Goal: Task Accomplishment & Management: Manage account settings

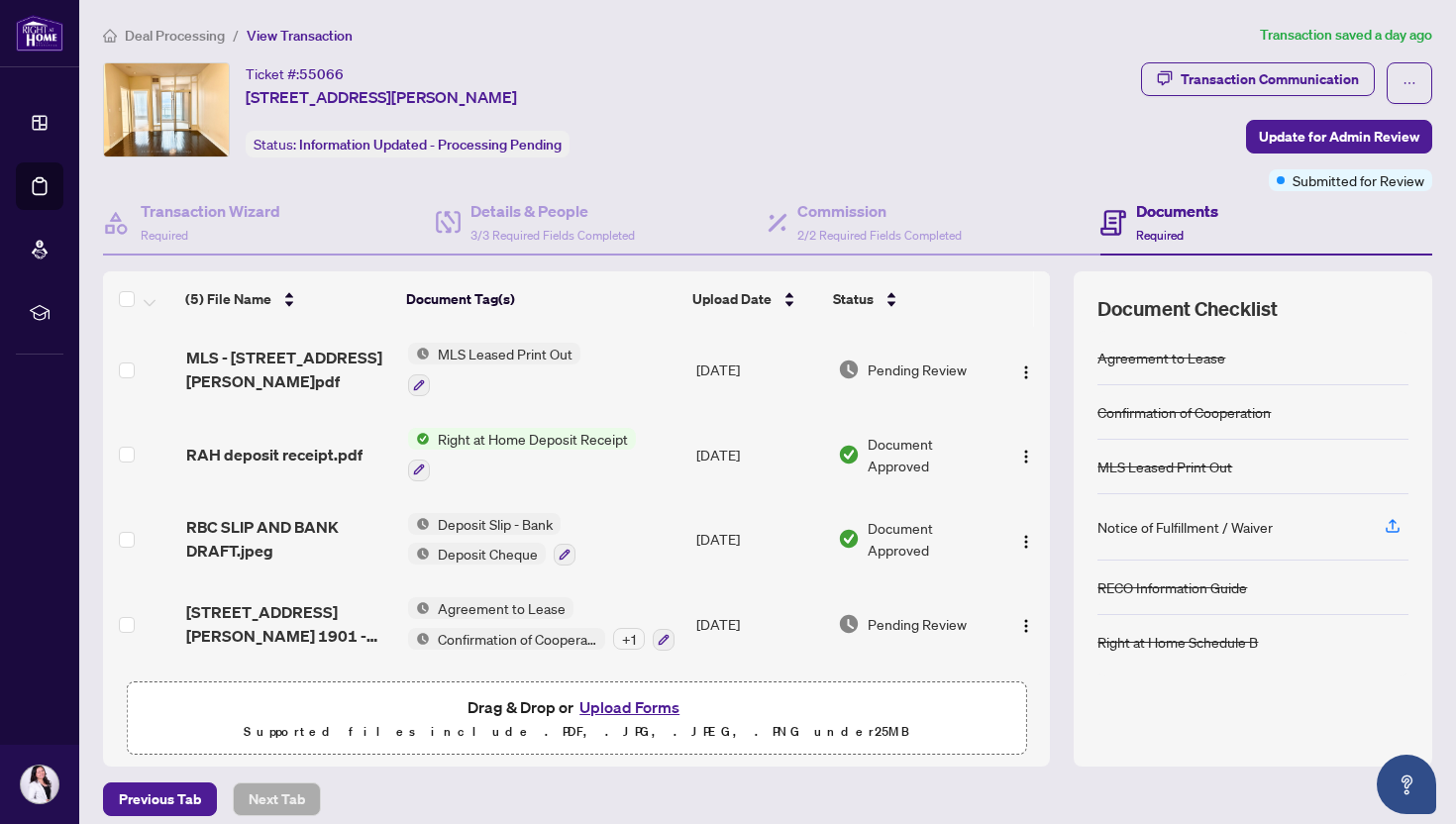
scroll to position [13, 0]
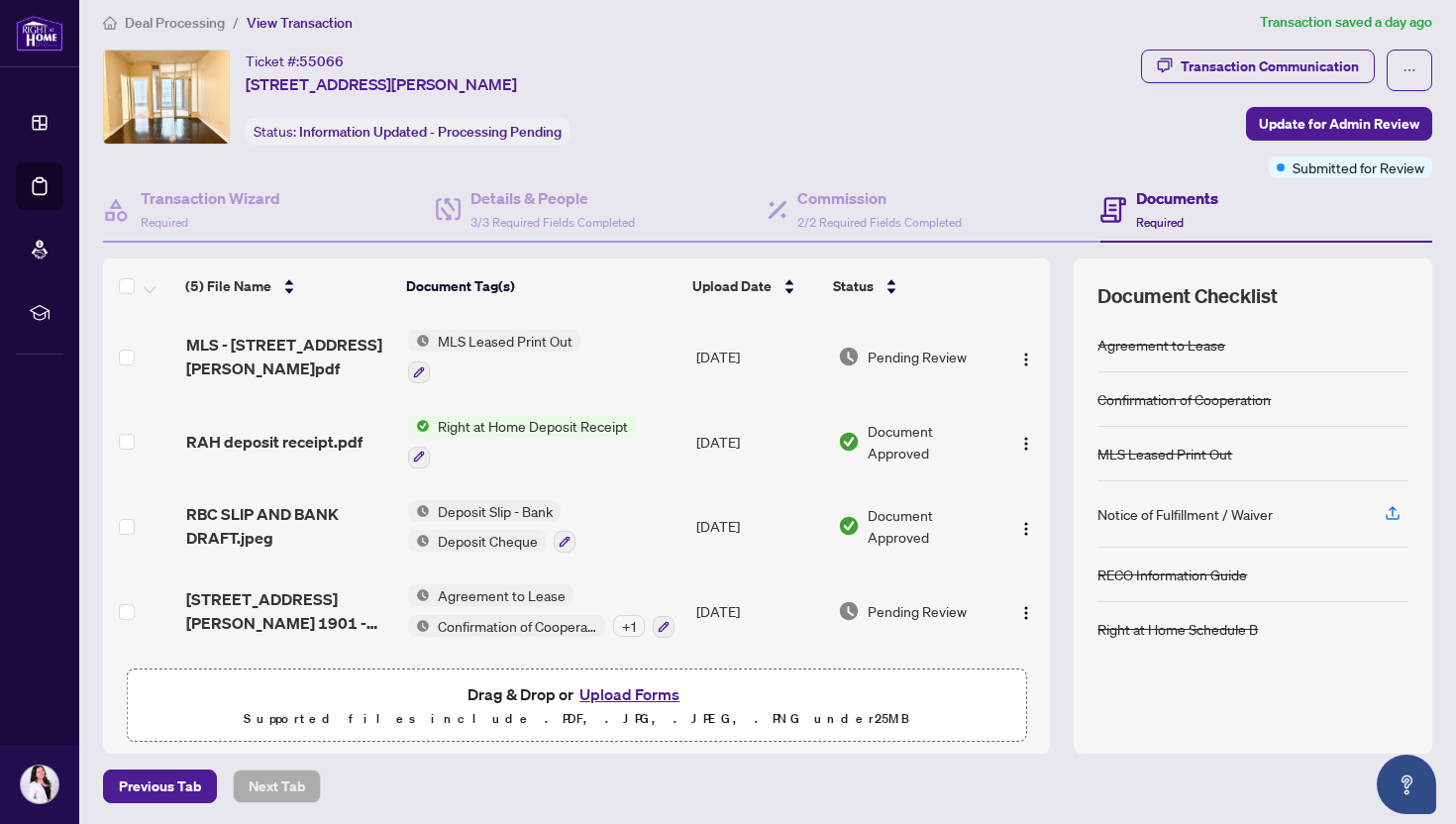
click at [191, 15] on span "Deal Processing" at bounding box center [175, 23] width 100 height 18
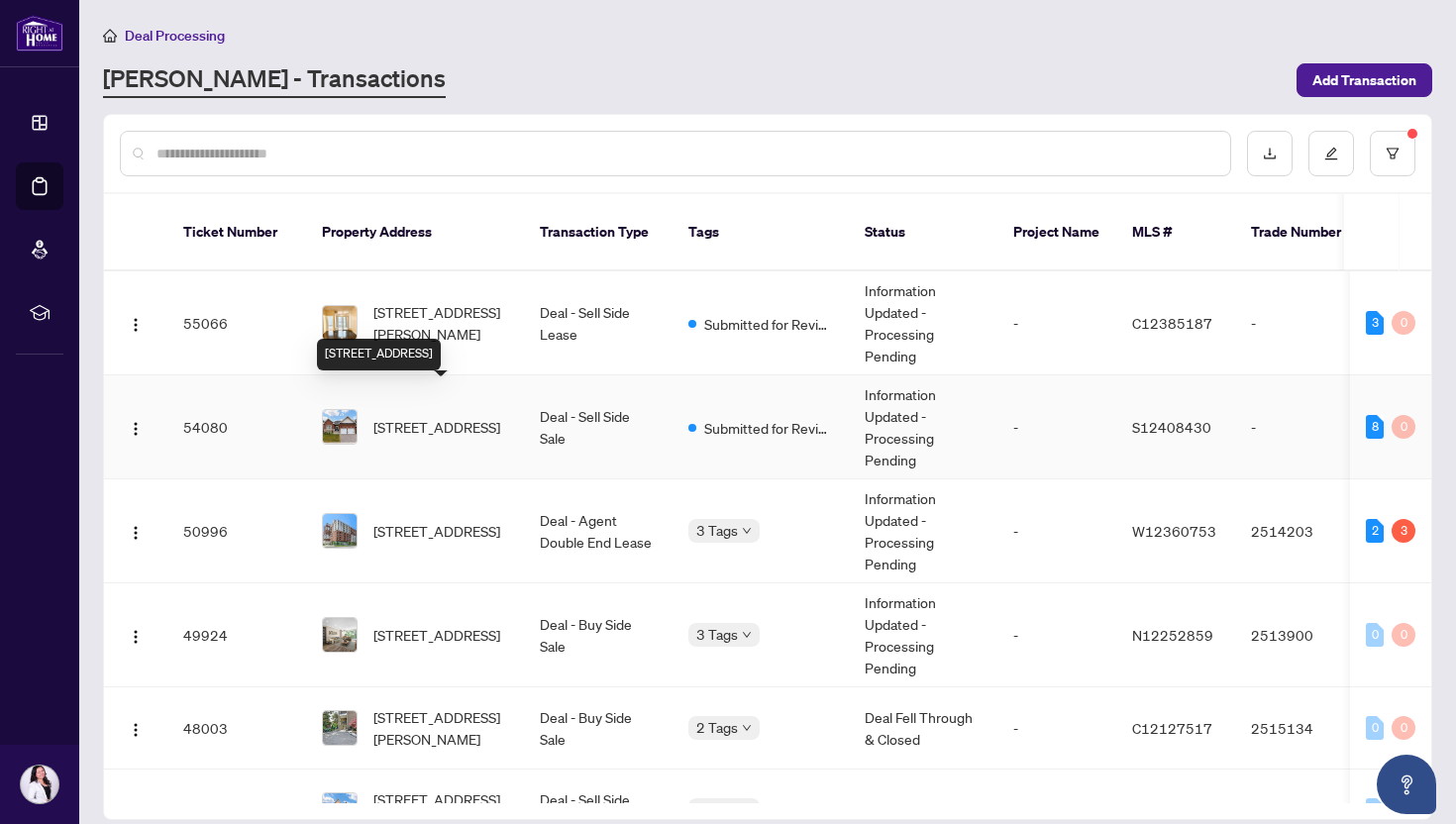
click at [421, 416] on span "[STREET_ADDRESS]" at bounding box center [436, 427] width 127 height 22
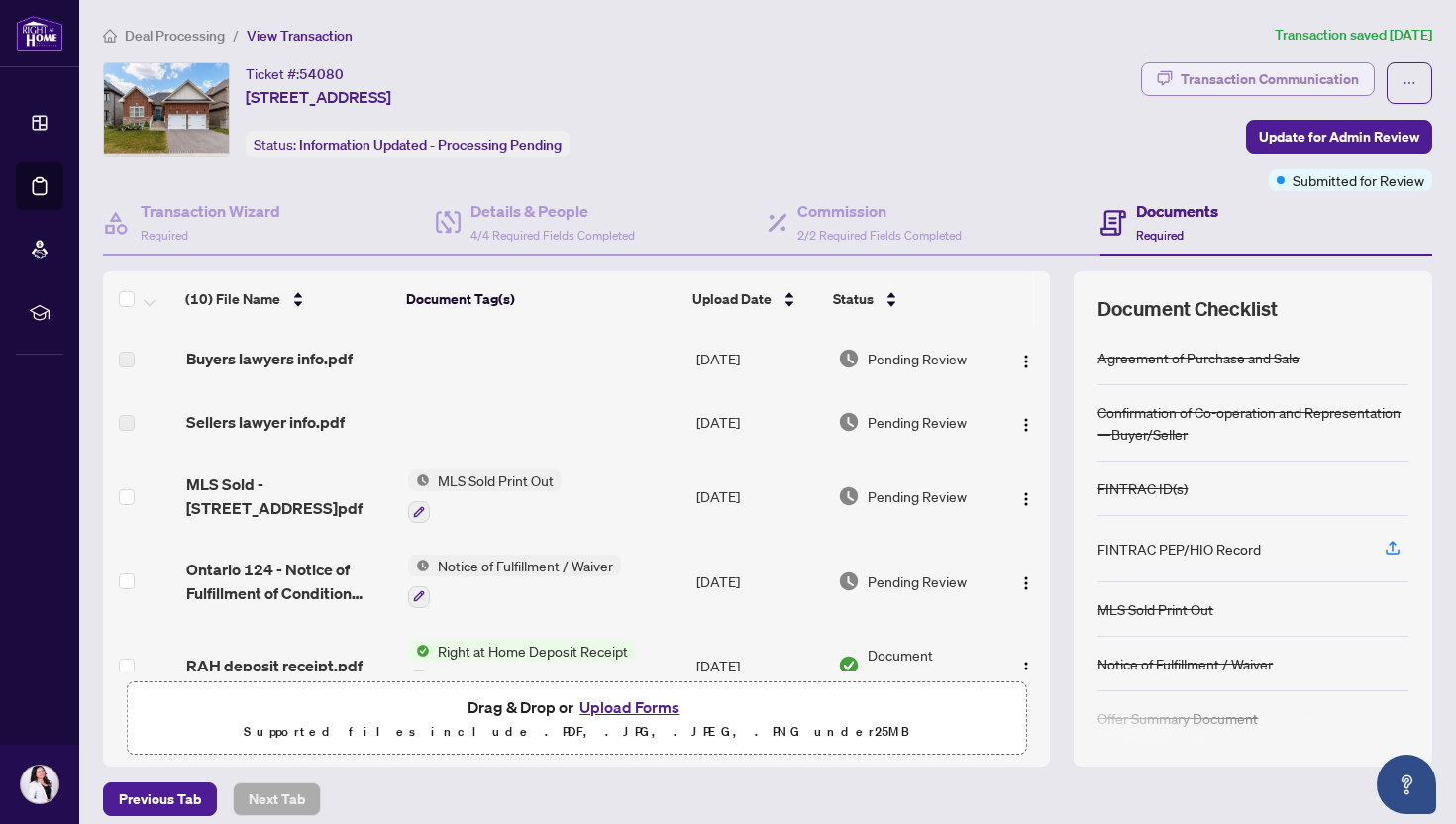
click at [1321, 80] on div "Transaction Communication" at bounding box center [1270, 79] width 179 height 32
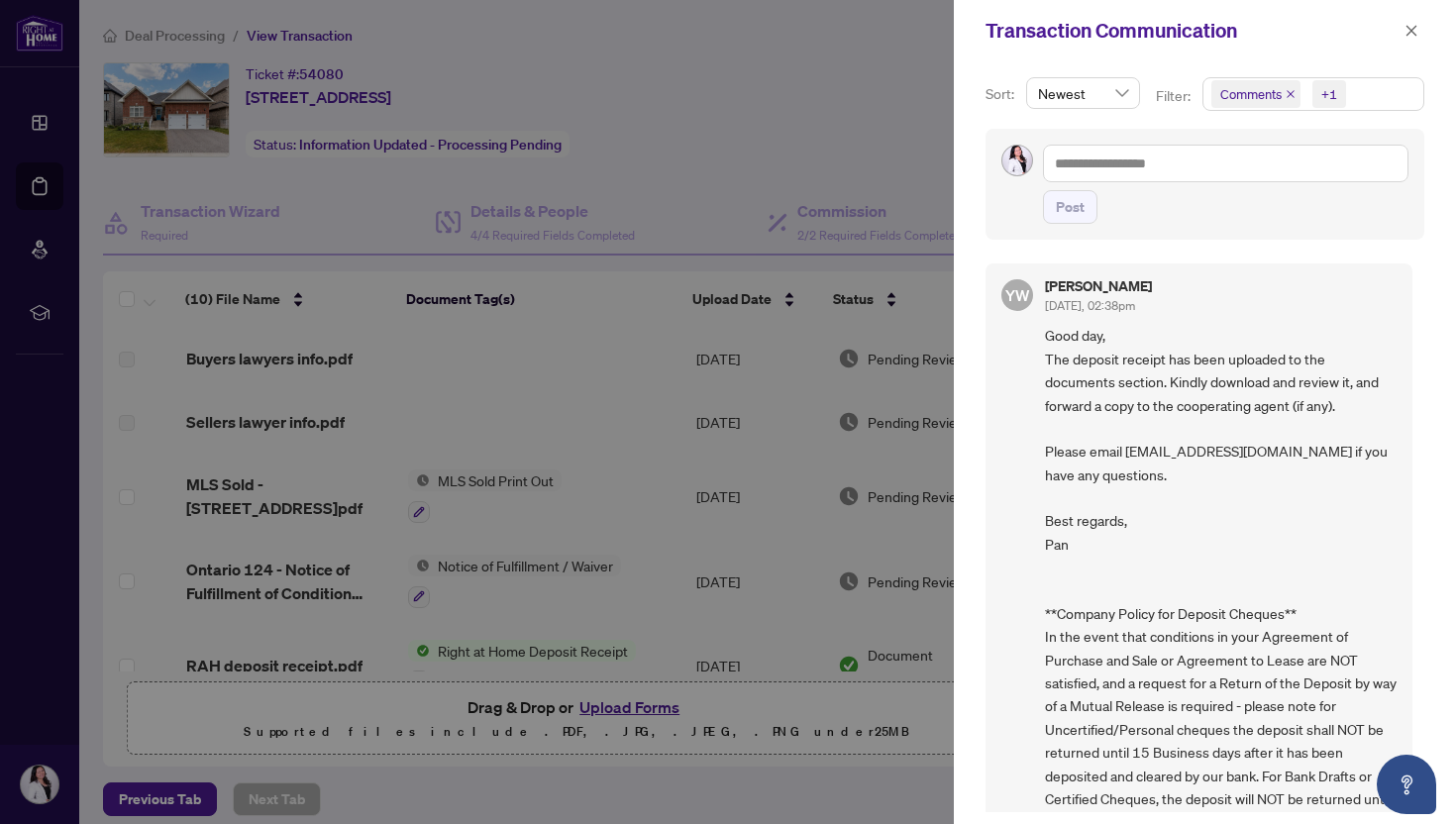
click at [1384, 101] on span "Comments +1" at bounding box center [1313, 94] width 220 height 32
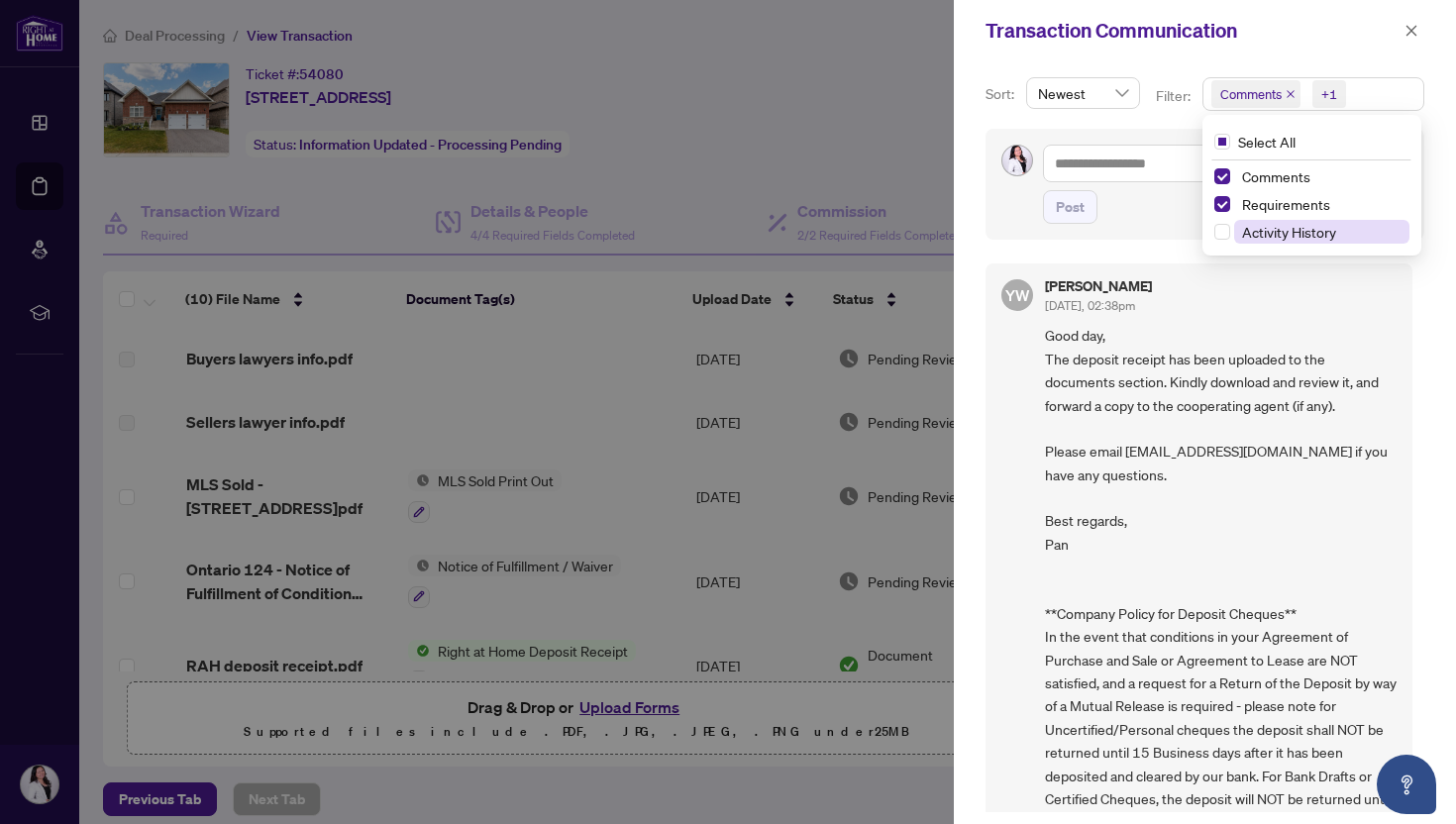
click at [1268, 230] on span "Activity History" at bounding box center [1289, 232] width 94 height 18
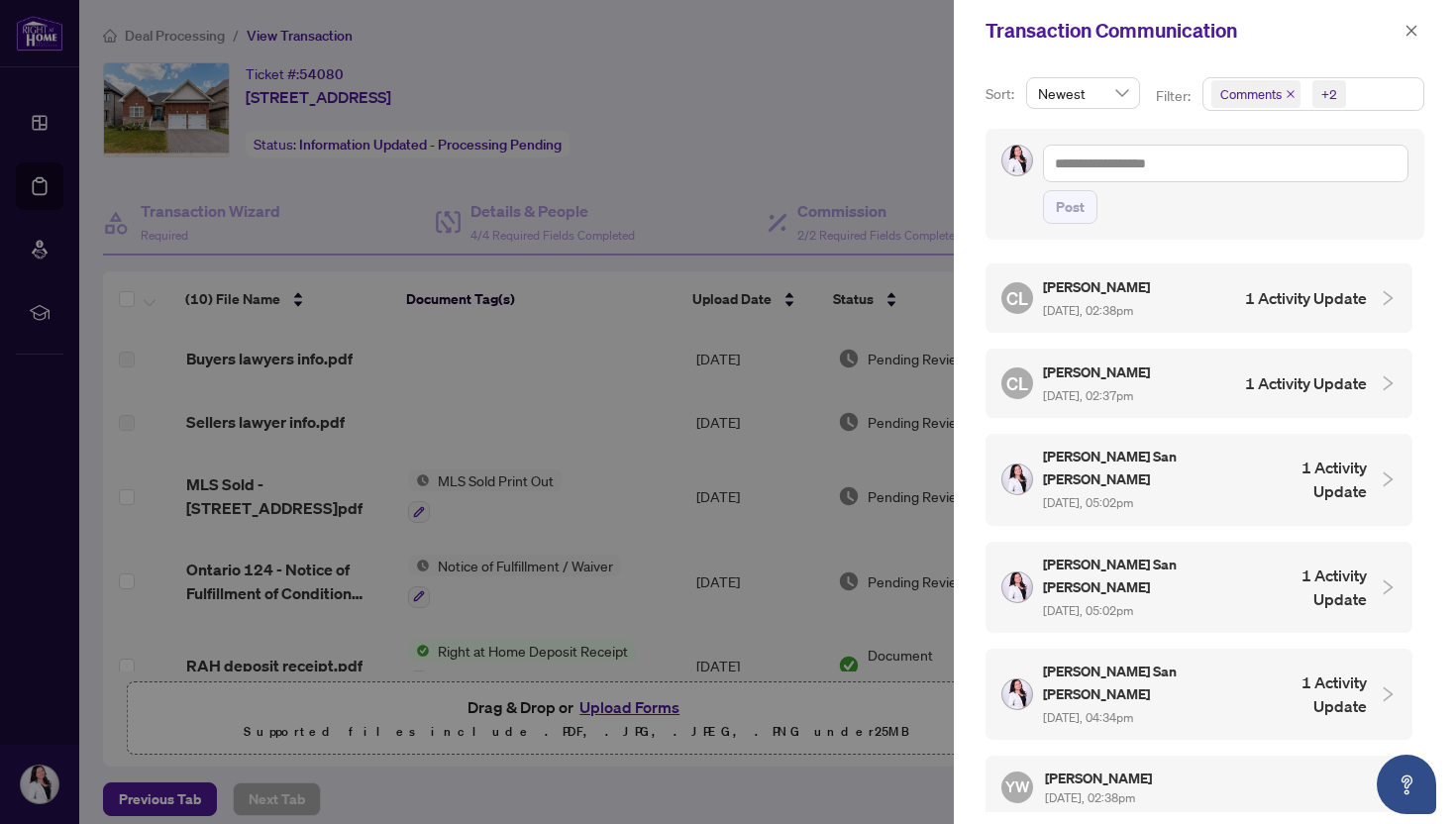
click at [1288, 294] on h4 "1 Activity Update" at bounding box center [1306, 299] width 122 height 24
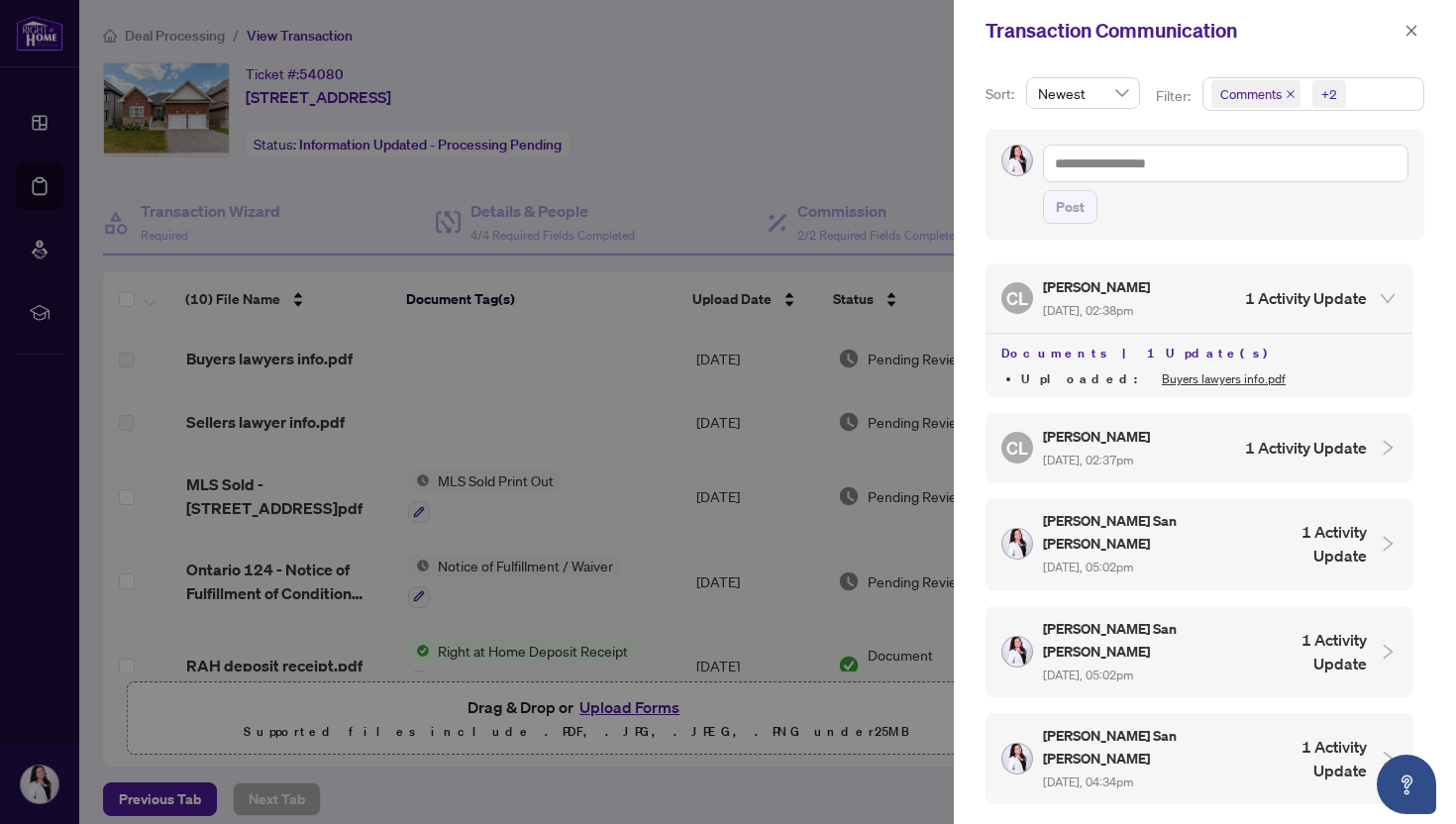
click at [1288, 294] on h4 "1 Activity Update" at bounding box center [1306, 299] width 122 height 24
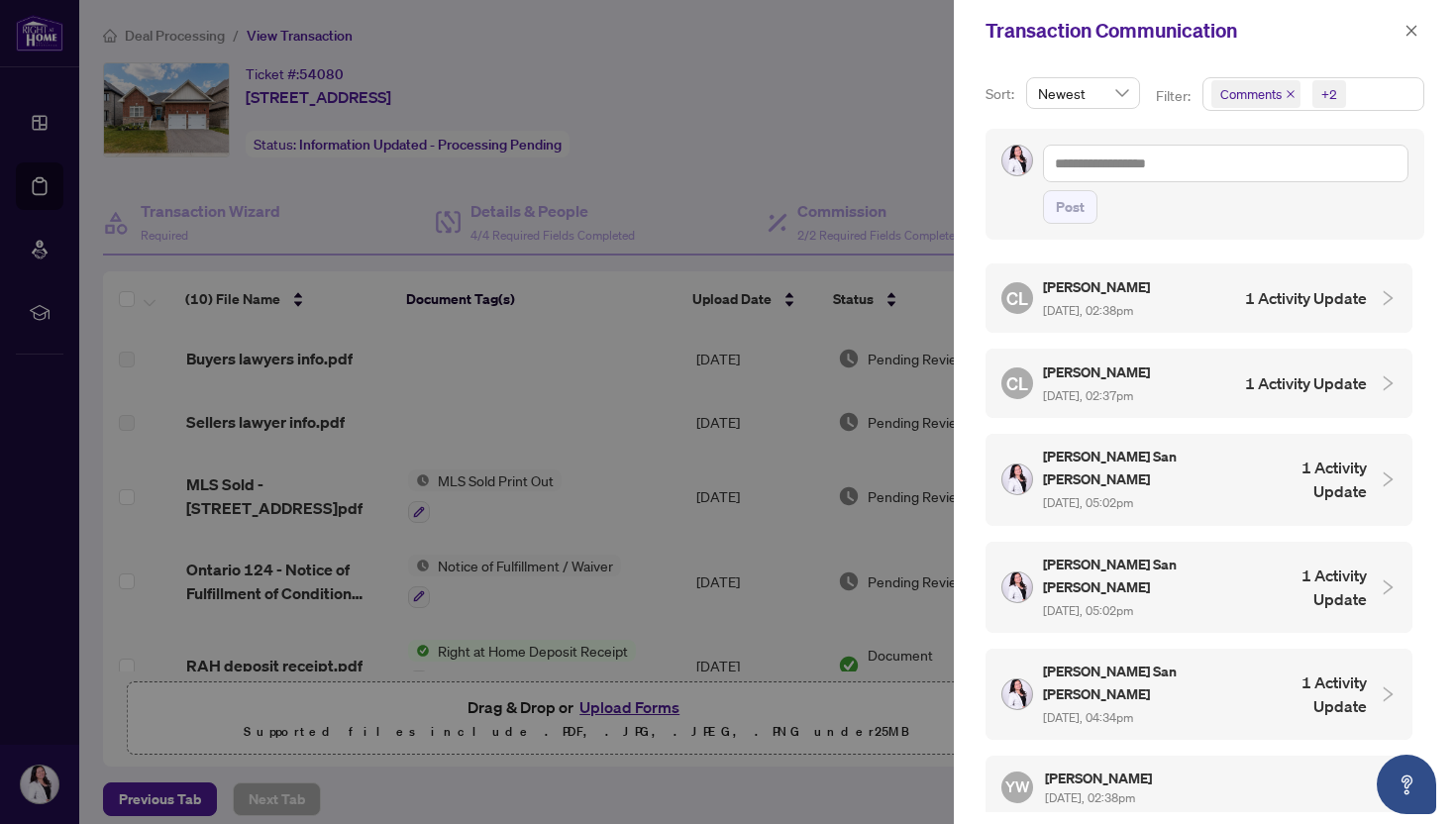
click at [1294, 382] on h4 "1 Activity Update" at bounding box center [1306, 384] width 122 height 24
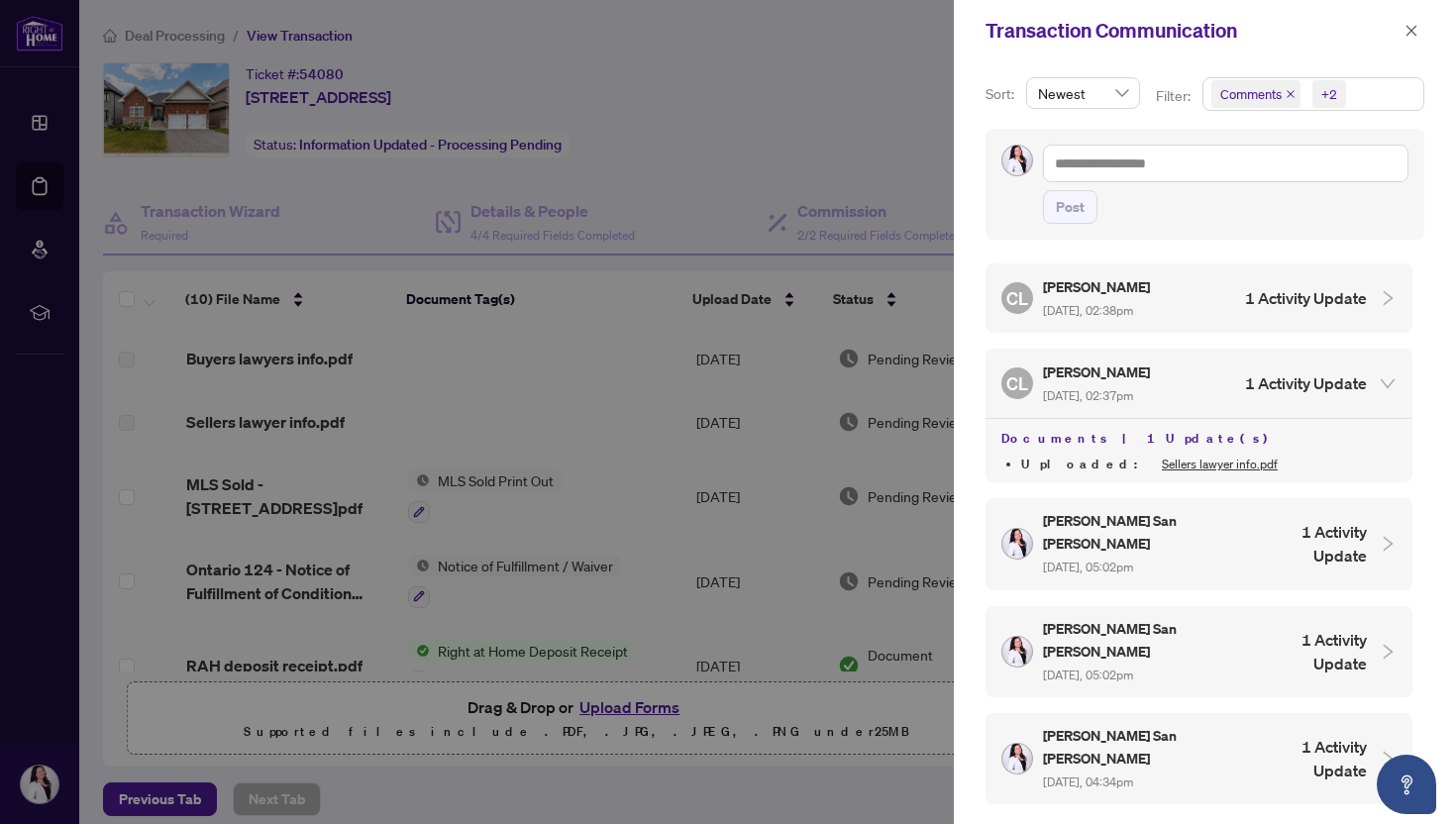
click at [1294, 382] on h4 "1 Activity Update" at bounding box center [1306, 384] width 122 height 24
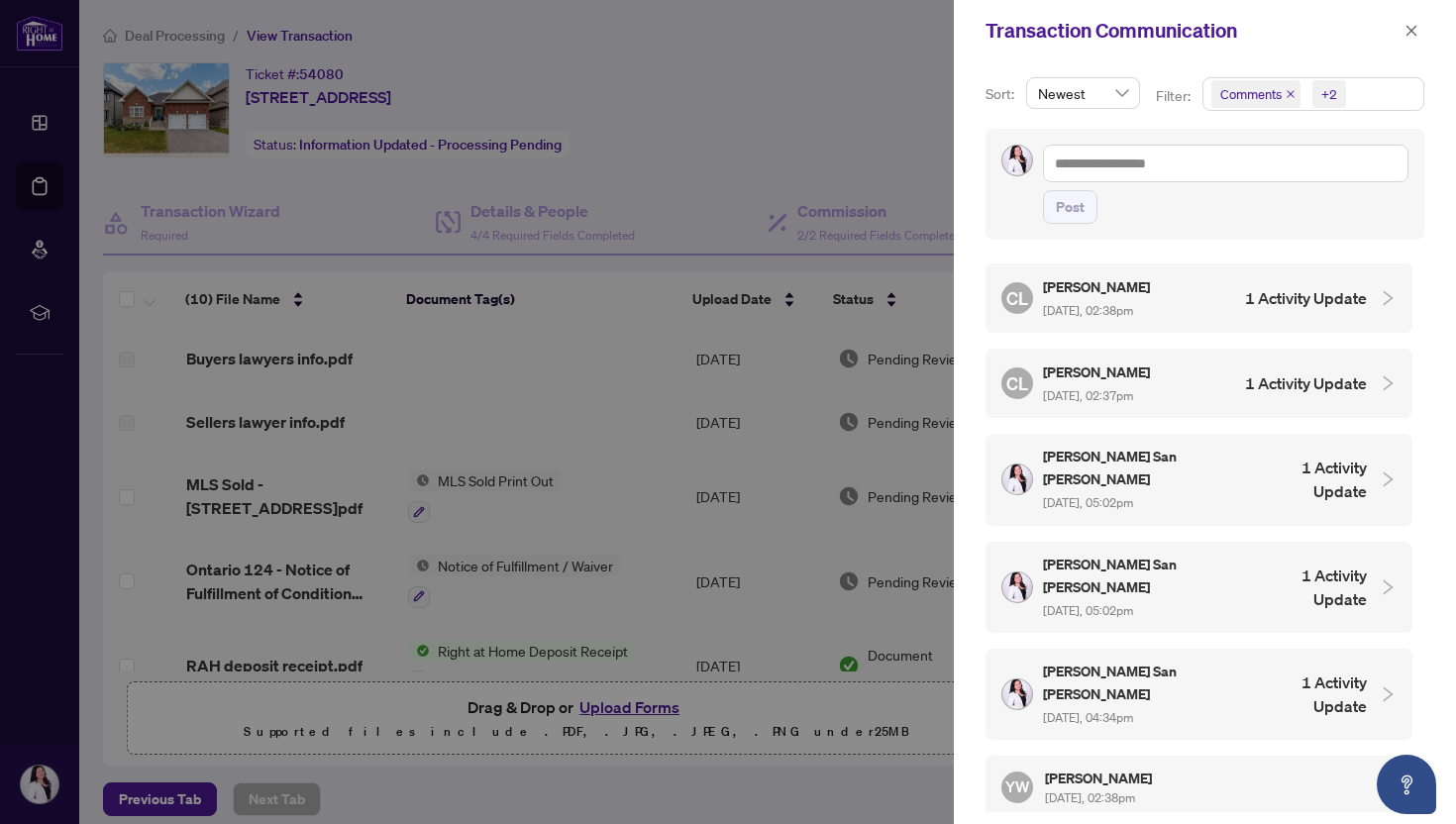
click at [1302, 472] on h4 "1 Activity Update" at bounding box center [1314, 479] width 105 height 48
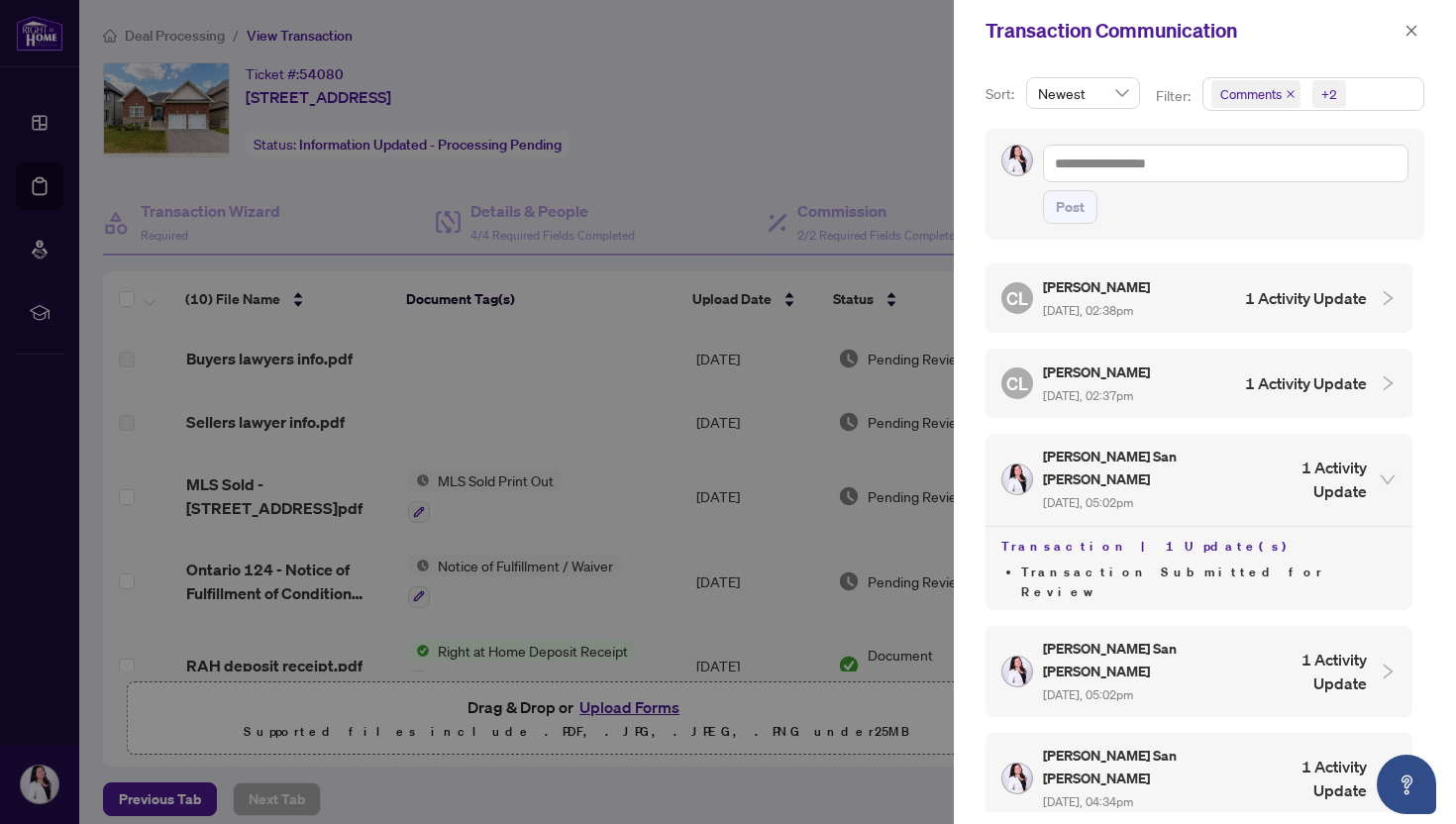
click at [1302, 472] on h4 "1 Activity Update" at bounding box center [1314, 479] width 105 height 48
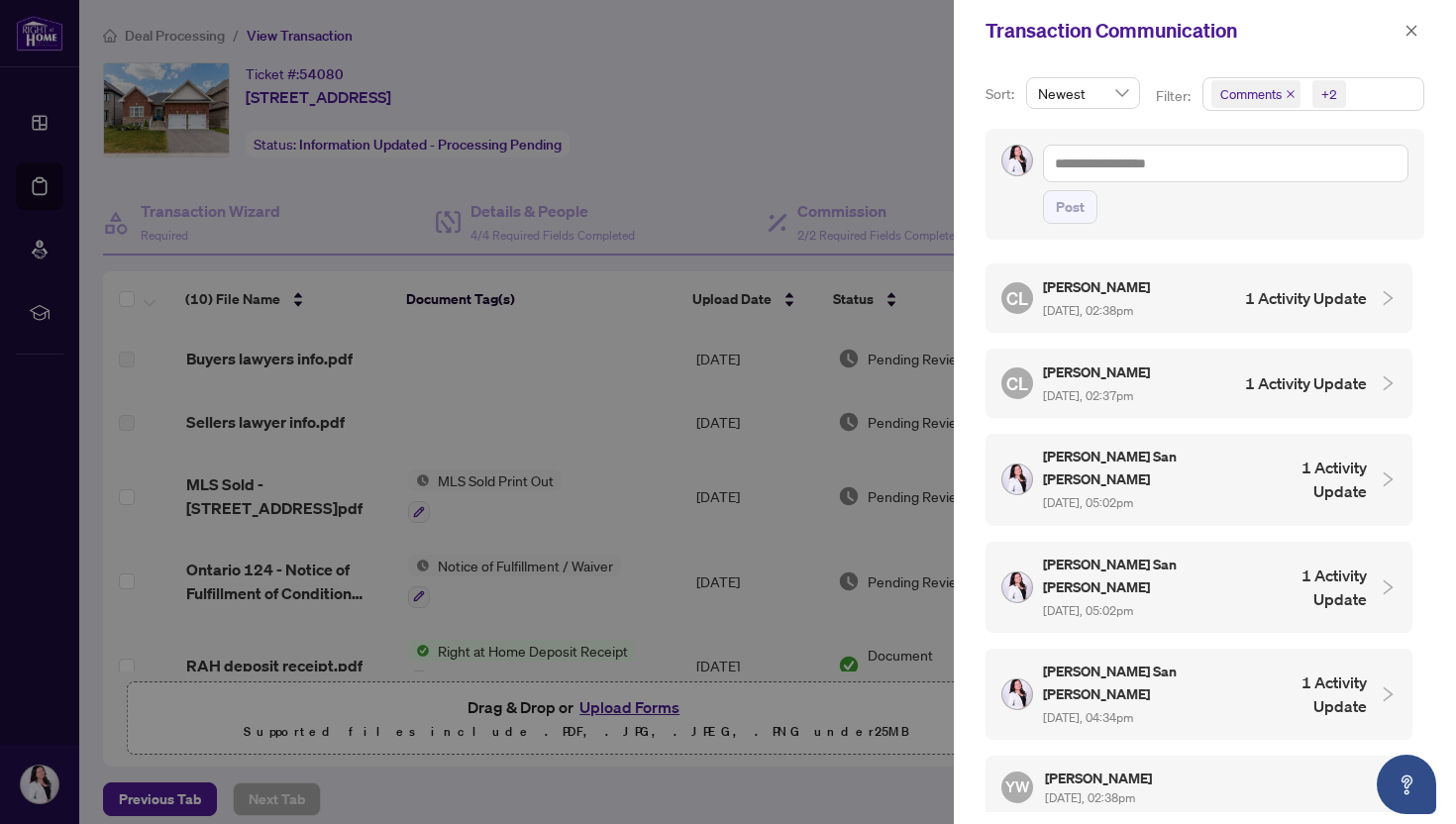
click at [1293, 563] on h4 "1 Activity Update" at bounding box center [1314, 587] width 105 height 48
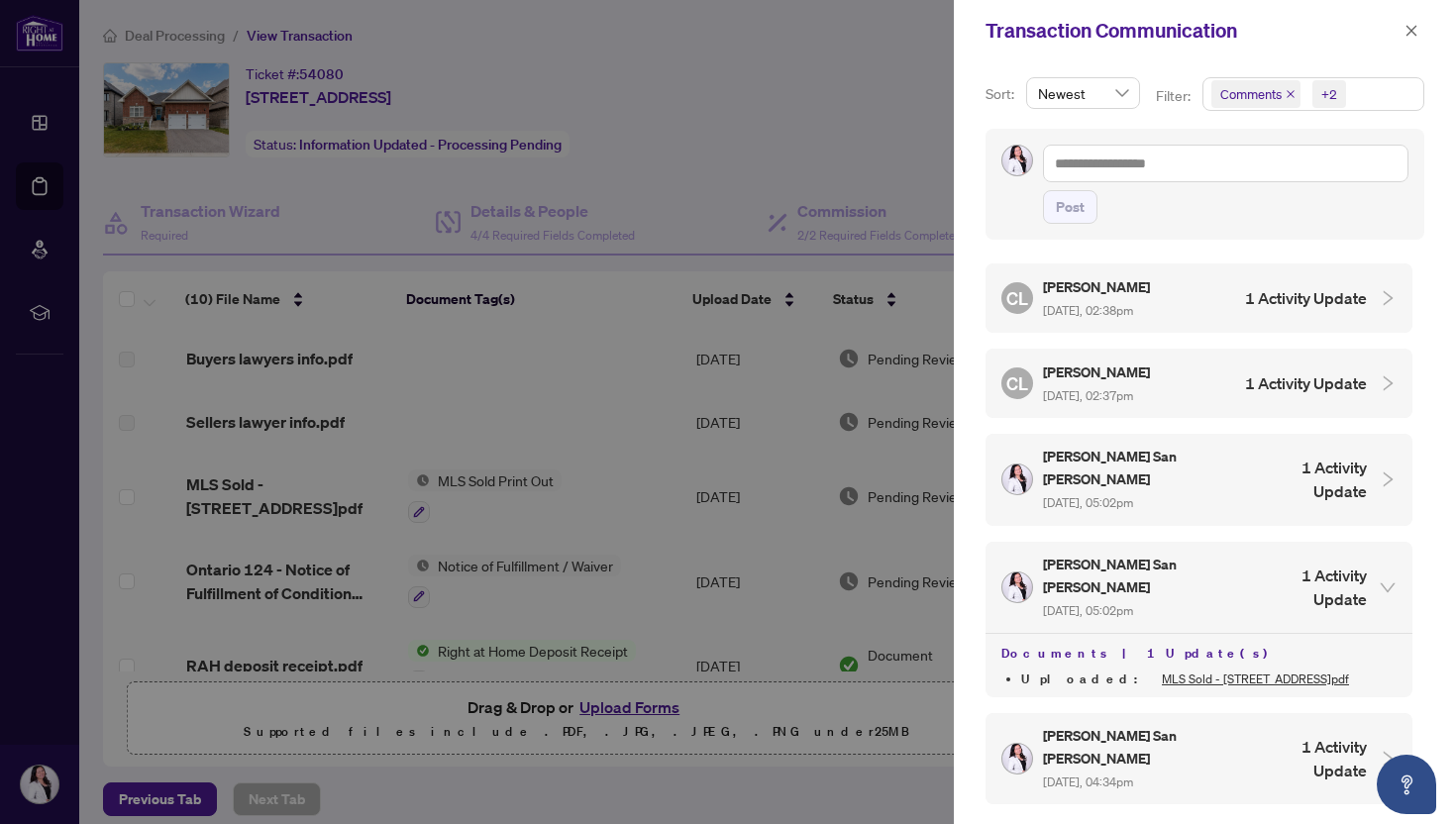
click at [1293, 563] on h4 "1 Activity Update" at bounding box center [1314, 587] width 105 height 48
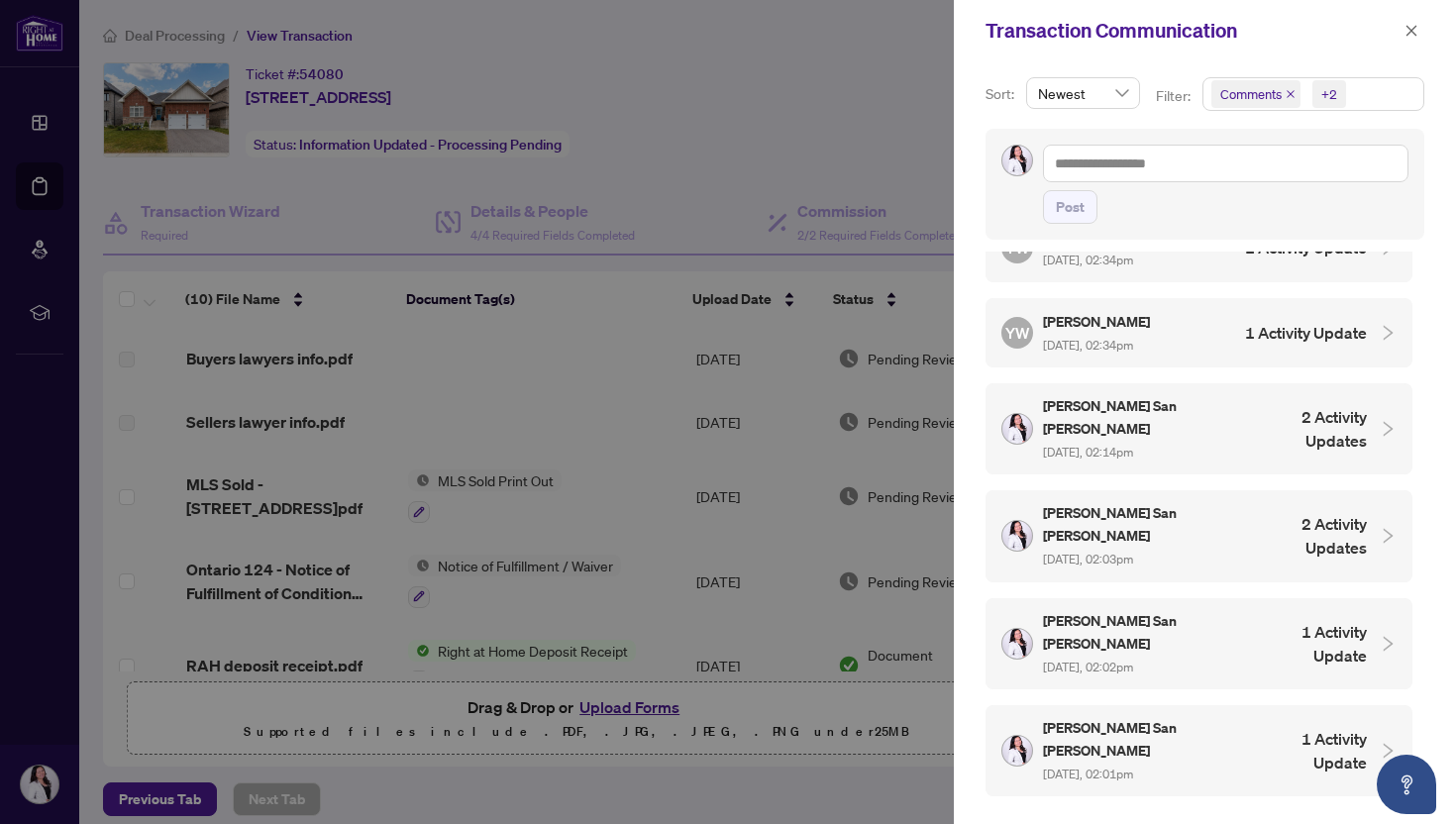
scroll to position [1652, 0]
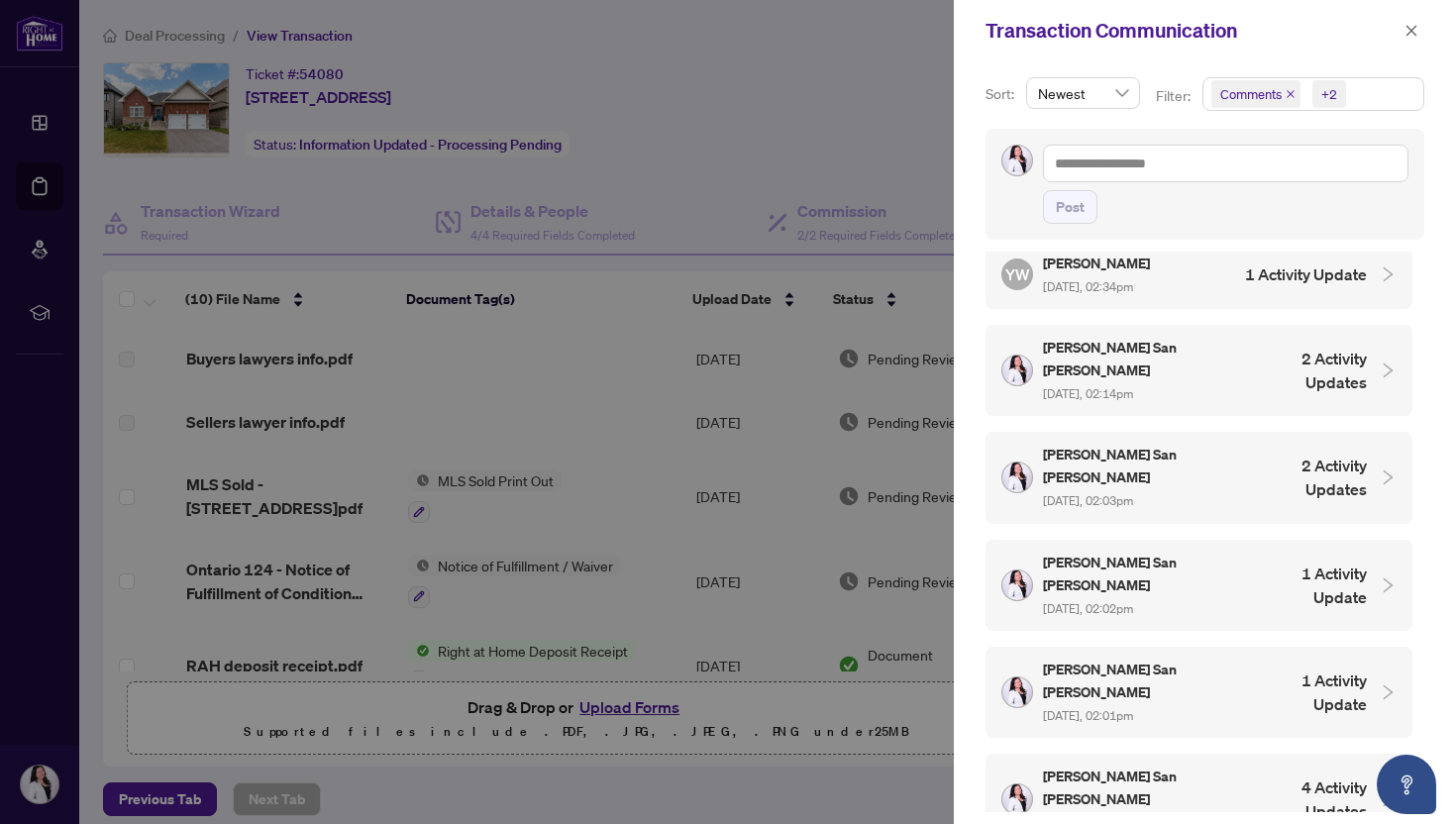
click at [681, 181] on div at bounding box center [728, 412] width 1456 height 824
click at [1412, 28] on icon "close" at bounding box center [1412, 31] width 14 height 14
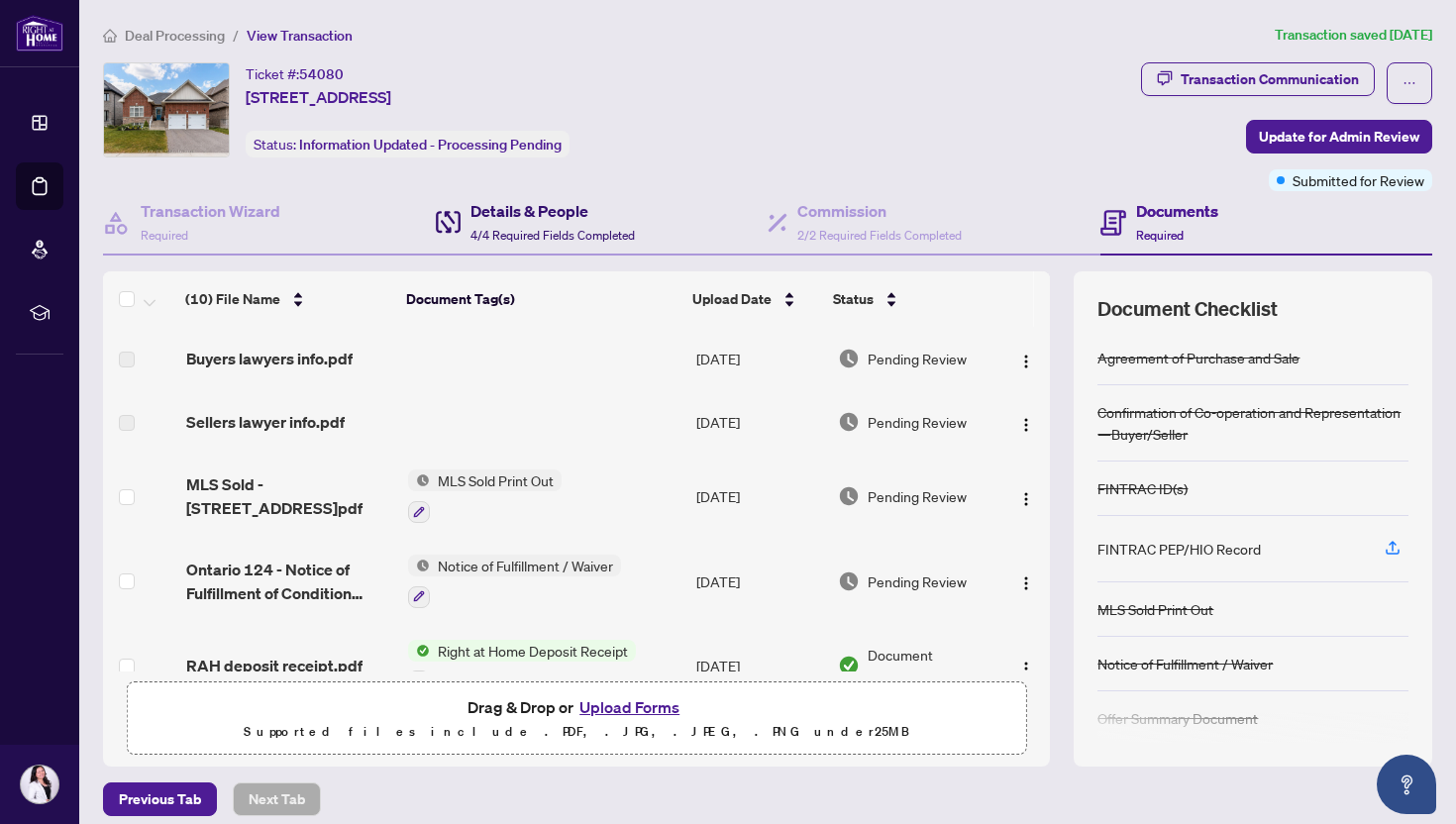
click at [582, 199] on h4 "Details & People" at bounding box center [552, 211] width 165 height 24
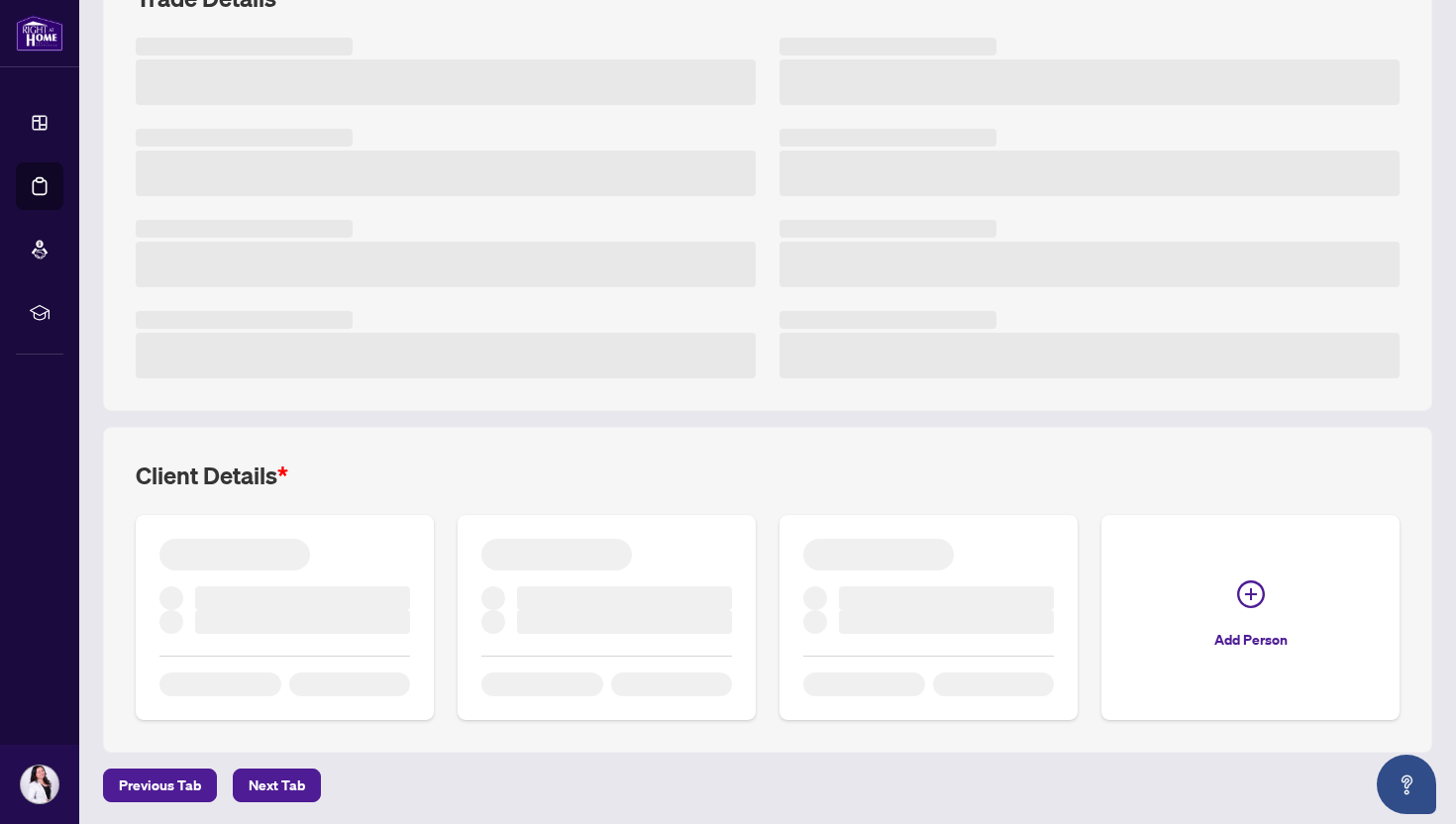
scroll to position [335, 0]
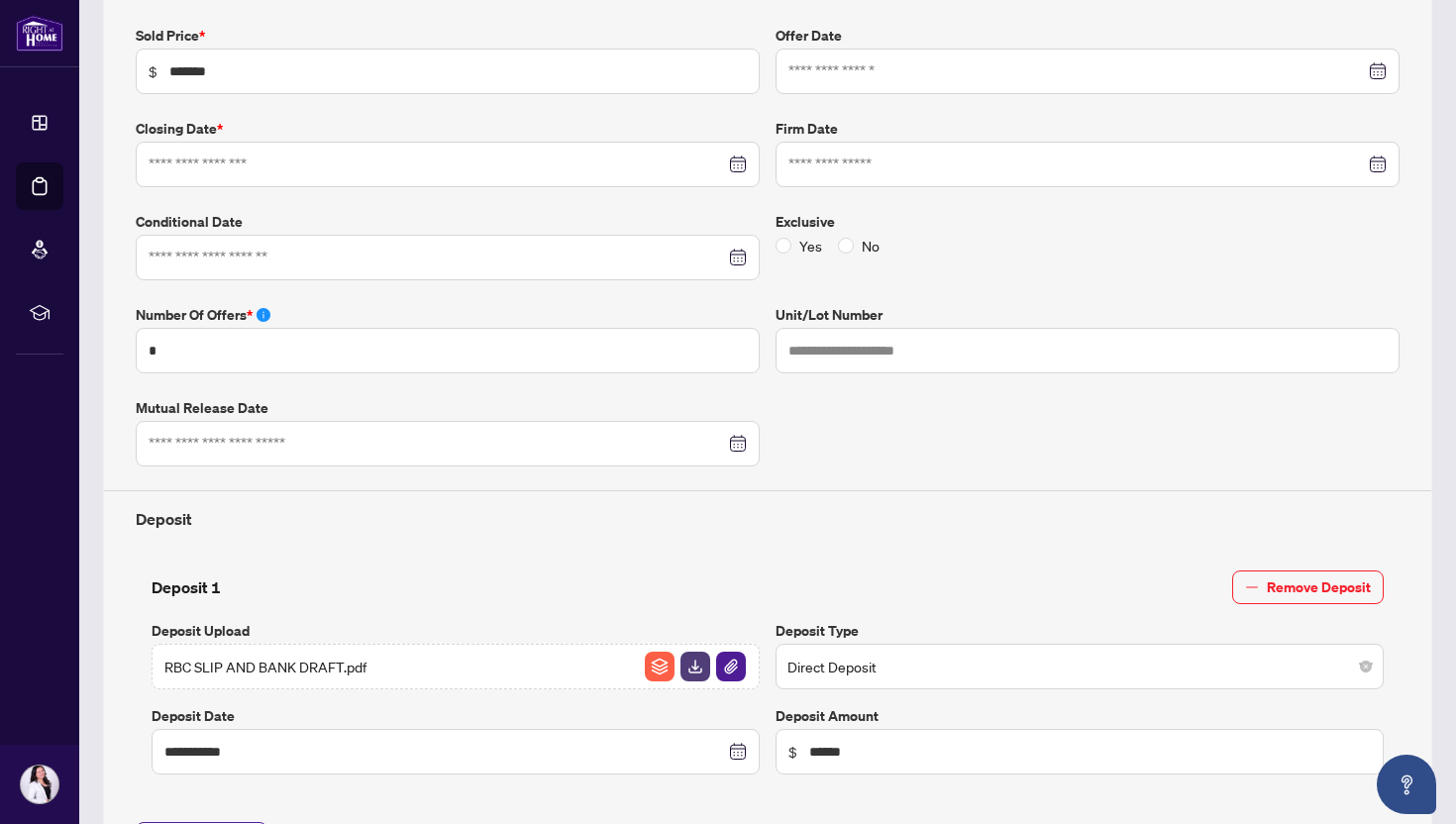
type input "**********"
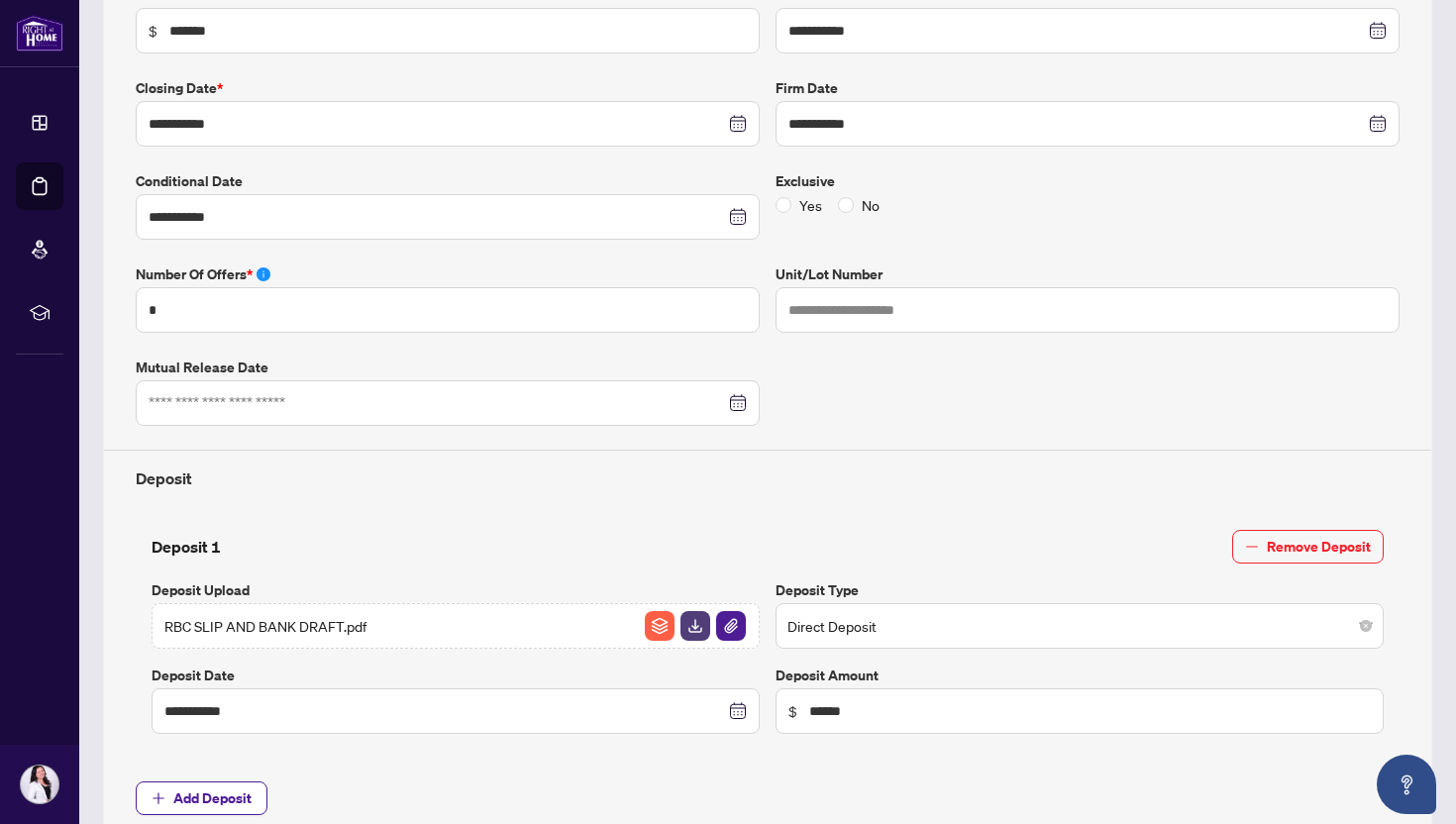
scroll to position [0, 0]
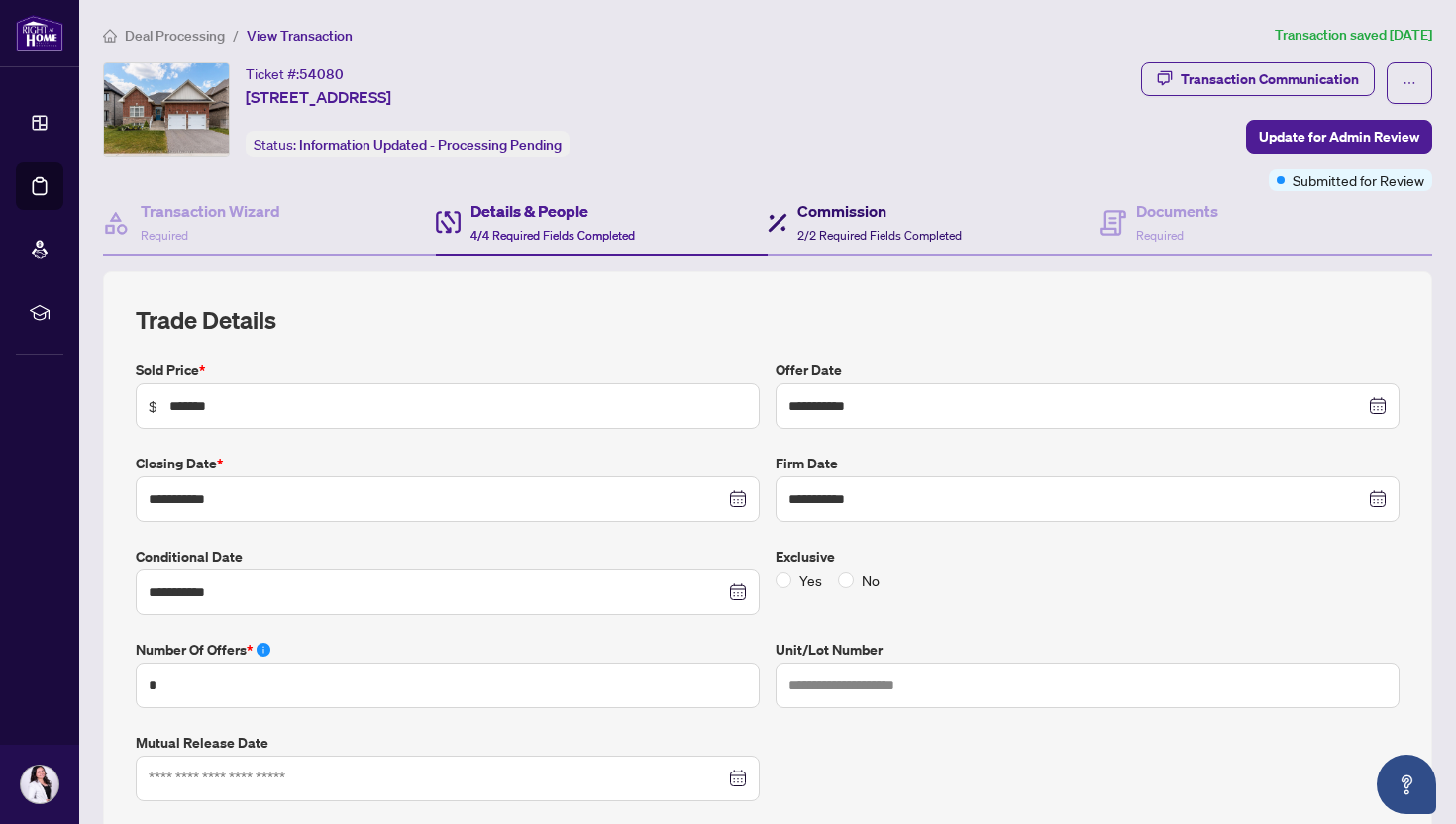
click at [833, 214] on h4 "Commission" at bounding box center [880, 211] width 165 height 24
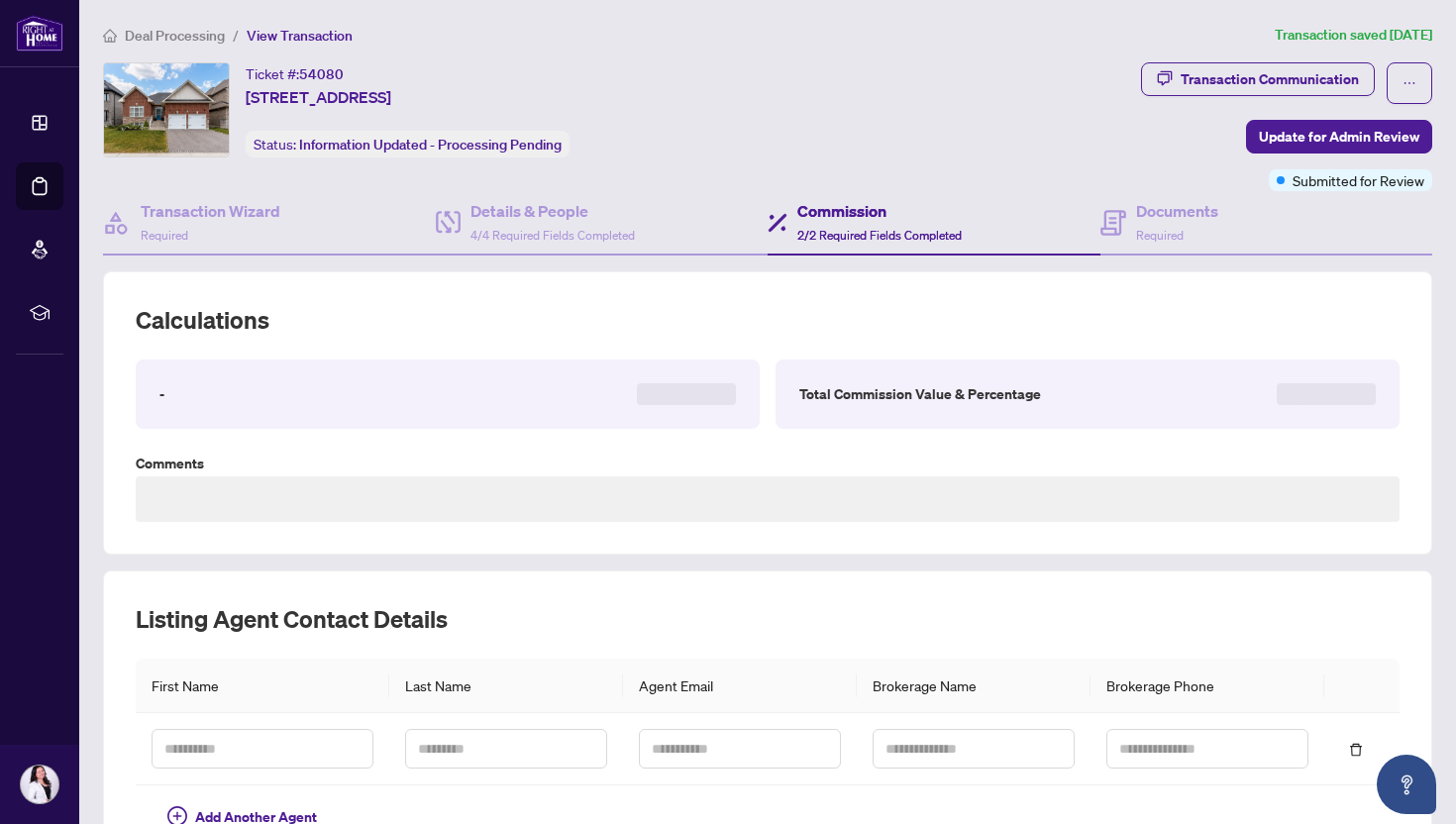
type textarea "**********"
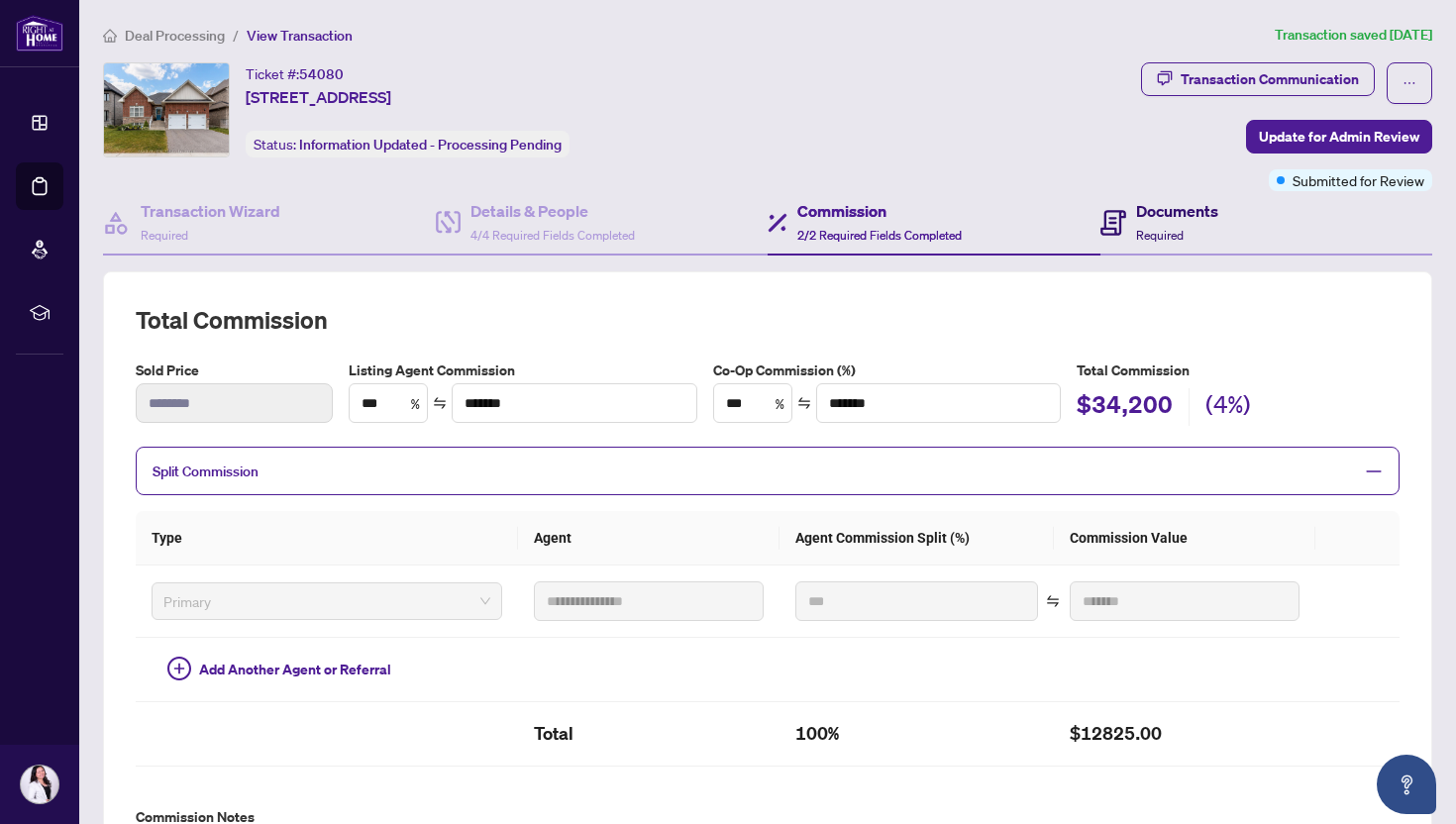
click at [1173, 239] on span "Required" at bounding box center [1160, 235] width 48 height 15
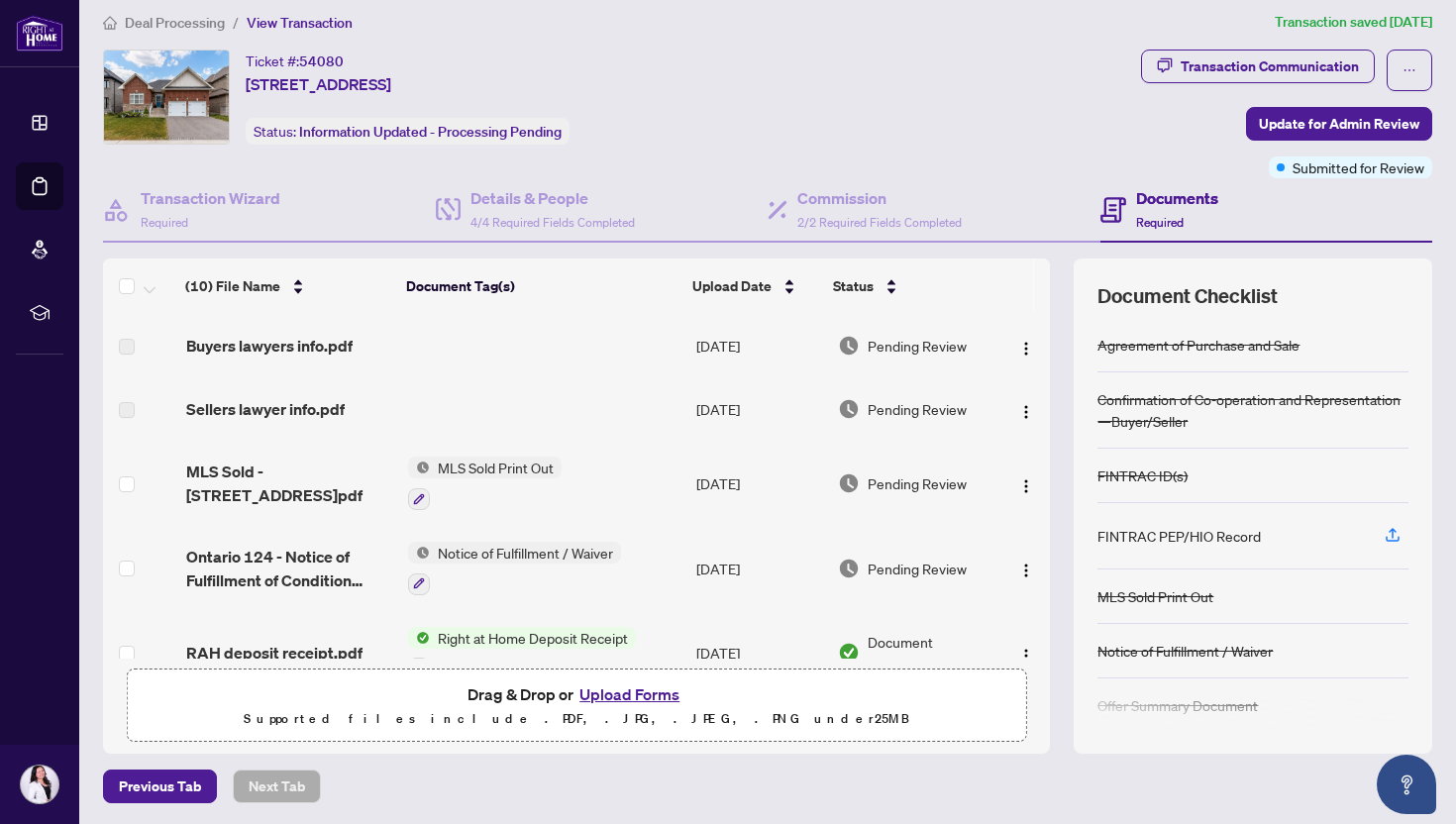
click at [169, 22] on span "Deal Processing" at bounding box center [175, 23] width 100 height 18
